Goal: Information Seeking & Learning: Understand process/instructions

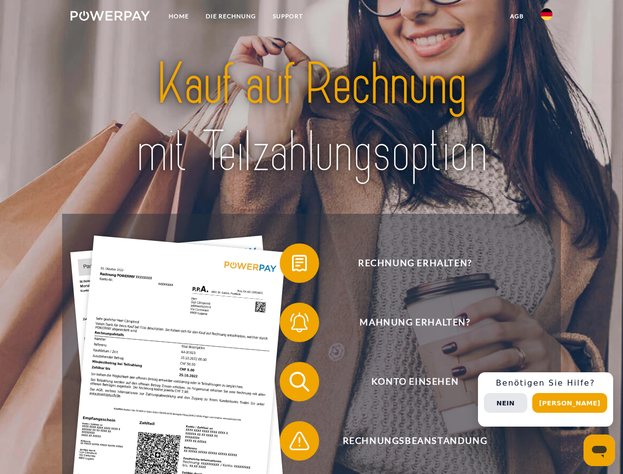
click at [110, 17] on img at bounding box center [110, 16] width 79 height 10
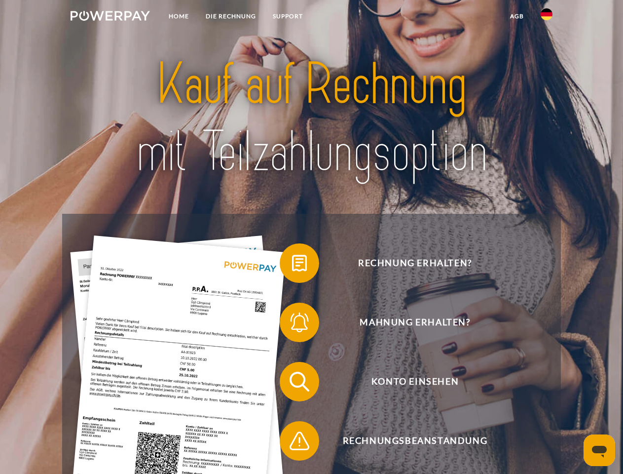
click at [547, 17] on img at bounding box center [547, 14] width 12 height 12
click at [517, 16] on link "agb" at bounding box center [517, 16] width 31 height 18
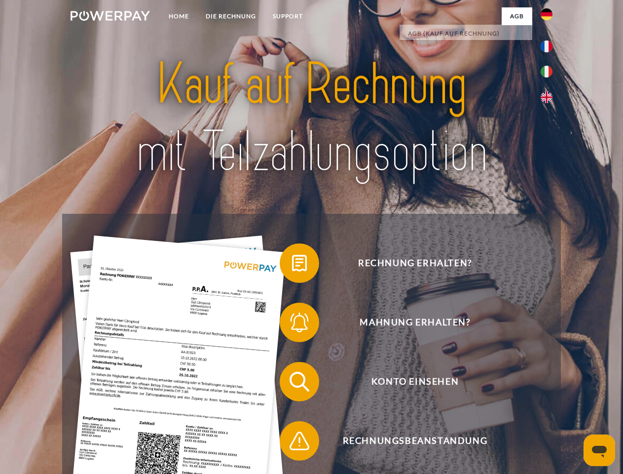
click at [292, 265] on span at bounding box center [284, 262] width 49 height 49
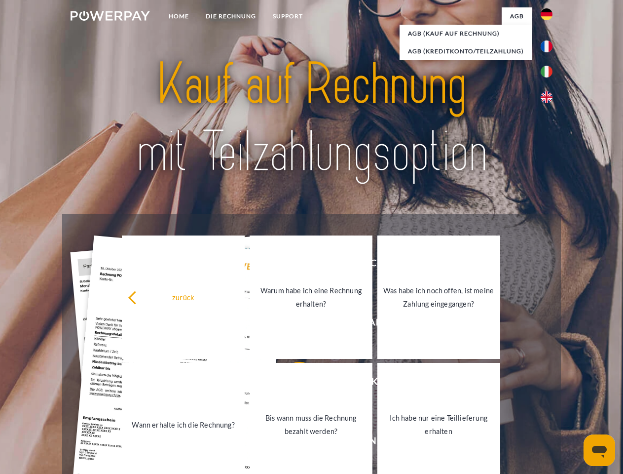
click at [292, 324] on link "Warum habe ich eine Rechnung erhalten?" at bounding box center [311, 296] width 123 height 123
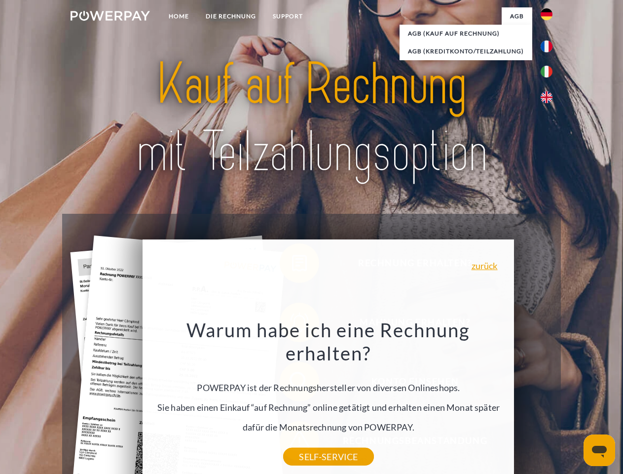
click at [292, 384] on div "Warum habe ich eine Rechnung erhalten? POWERPAY ist der Rechnungshersteller von…" at bounding box center [329, 387] width 360 height 139
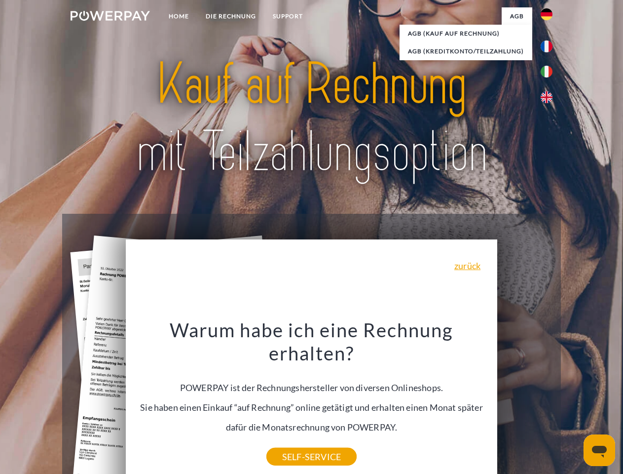
click at [292, 443] on div "Warum habe ich eine Rechnung erhalten? POWERPAY ist der Rechnungshersteller von…" at bounding box center [312, 387] width 360 height 139
click at [549, 399] on div "Rechnung erhalten? Mahnung erhalten? Konto einsehen" at bounding box center [311, 411] width 499 height 395
click at [525, 401] on span "Konto einsehen" at bounding box center [415, 381] width 242 height 39
click at [574, 403] on header "Home DIE RECHNUNG SUPPORT" at bounding box center [311, 341] width 623 height 682
